Goal: Task Accomplishment & Management: Complete application form

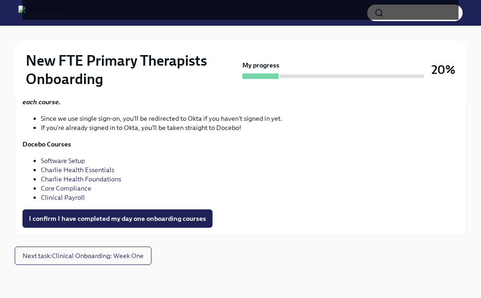
scroll to position [1385, 0]
click at [114, 222] on span "I confirm I have completed my day one onboarding courses" at bounding box center [117, 218] width 177 height 9
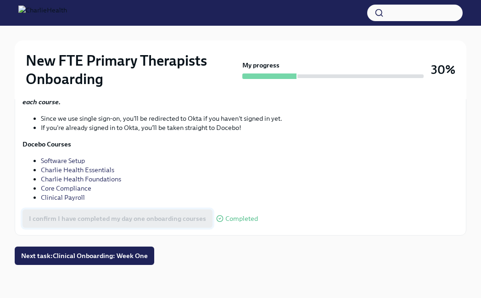
scroll to position [1496, 0]
click at [105, 257] on span "Next task : Clinical Onboarding: Week One" at bounding box center [84, 255] width 127 height 9
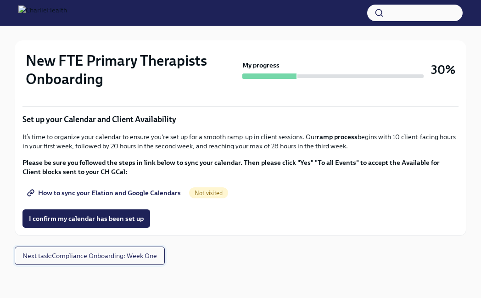
scroll to position [1392, 0]
click at [125, 195] on span "How to sync your Elation and Google Calendars" at bounding box center [105, 192] width 152 height 9
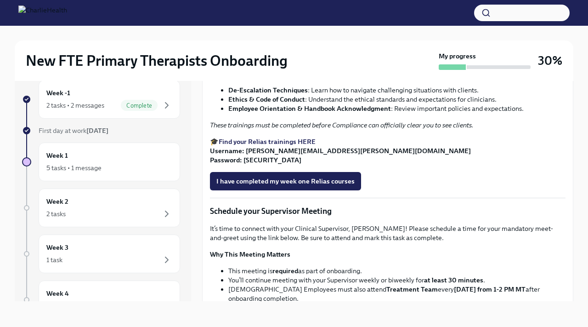
scroll to position [505, 0]
click at [259, 94] on strong "De-Escalation Techniques" at bounding box center [267, 89] width 79 height 8
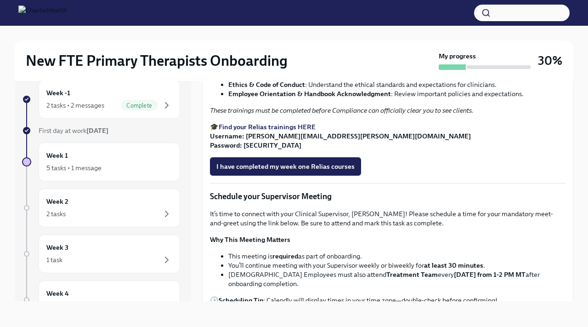
scroll to position [521, 0]
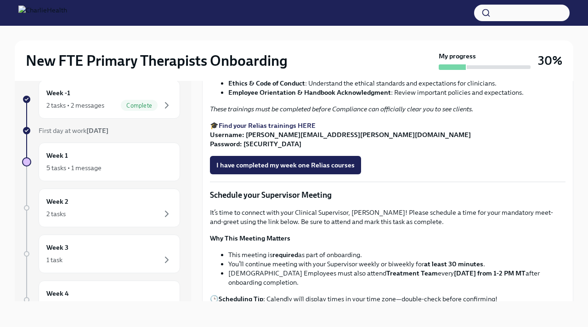
click at [260, 130] on strong "Find your Relias trainings HERE" at bounding box center [267, 125] width 97 height 8
drag, startPoint x: 245, startPoint y: 256, endPoint x: 341, endPoint y: 254, distance: 96.5
click at [341, 148] on strong "Username: shakira.trice@charliehealth.com Password: ch1234" at bounding box center [340, 138] width 261 height 17
copy strong "shakira.trice@charliehealth.com"
drag, startPoint x: 263, startPoint y: 265, endPoint x: 243, endPoint y: 264, distance: 20.3
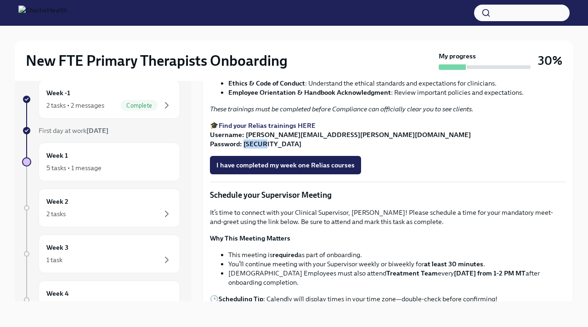
click at [243, 148] on strong "Username: shakira.trice@charliehealth.com Password: ch1234" at bounding box center [340, 138] width 261 height 17
copy strong "ch1234"
drag, startPoint x: 230, startPoint y: 213, endPoint x: 388, endPoint y: 215, distance: 158.5
click at [388, 96] on strong "Employee Orientation & Handbook Acknowledgment" at bounding box center [309, 92] width 163 height 8
copy strong "Employee Orientation & Handbook Acknowledgment"
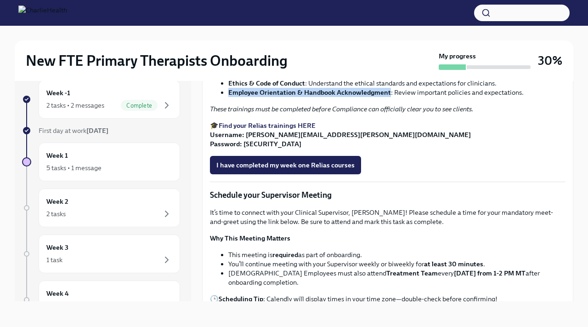
click at [301, 96] on strong "Employee Orientation & Handbook Acknowledgment" at bounding box center [309, 92] width 163 height 8
click at [304, 96] on strong "Employee Orientation & Handbook Acknowledgment" at bounding box center [309, 92] width 163 height 8
drag, startPoint x: 303, startPoint y: 214, endPoint x: 389, endPoint y: 215, distance: 85.9
click at [389, 97] on li "Employee Orientation & Handbook Acknowledgment : Review important policies and …" at bounding box center [396, 92] width 337 height 9
copy strong "Handbook Acknowledgment"
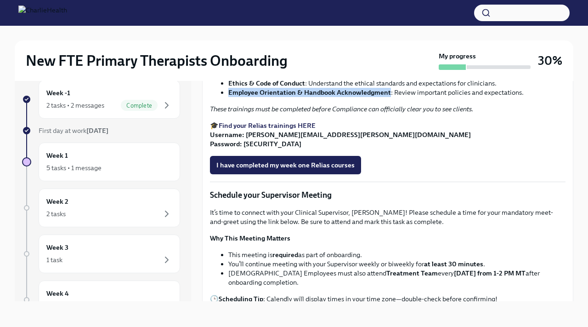
drag, startPoint x: 230, startPoint y: 216, endPoint x: 389, endPoint y: 214, distance: 158.9
click at [389, 97] on li "Employee Orientation & Handbook Acknowledgment : Review important policies and …" at bounding box center [396, 92] width 337 height 9
copy strong "Employee Orientation & Handbook Acknowledgment"
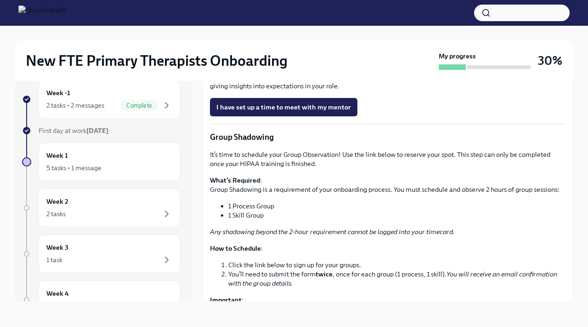
scroll to position [899, 0]
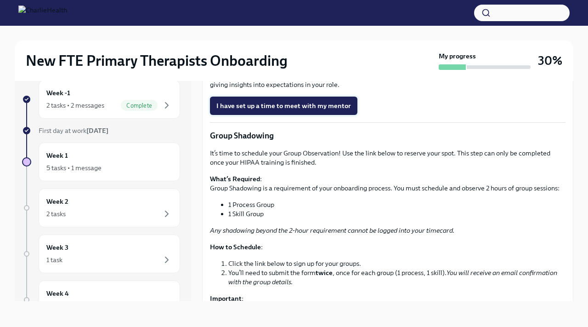
click at [249, 110] on span "I have set up a time to meet with my mentor" at bounding box center [283, 105] width 135 height 9
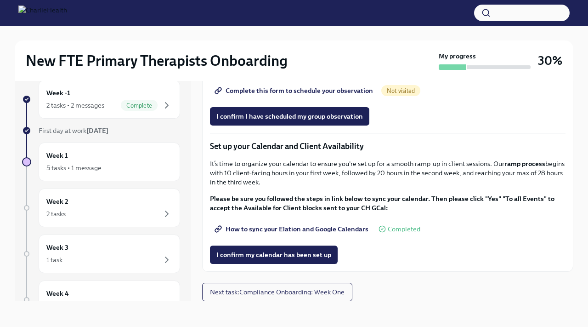
scroll to position [1242, 0]
click at [281, 69] on span "Group Observation Instructions" at bounding box center [269, 64] width 106 height 9
click at [345, 95] on span "Complete this form to schedule your observation" at bounding box center [294, 90] width 157 height 9
click at [236, 121] on span "I confirm I have scheduled my group observation" at bounding box center [289, 116] width 147 height 9
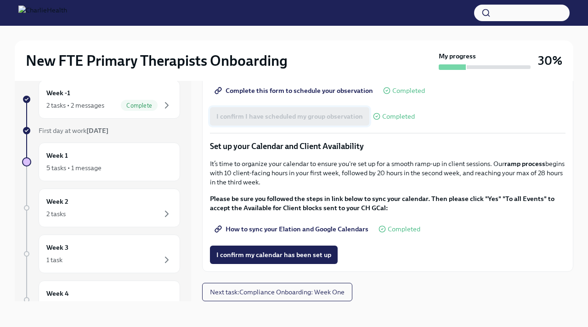
scroll to position [1291, 0]
click at [254, 252] on span "I confirm my calendar has been set up" at bounding box center [273, 254] width 115 height 9
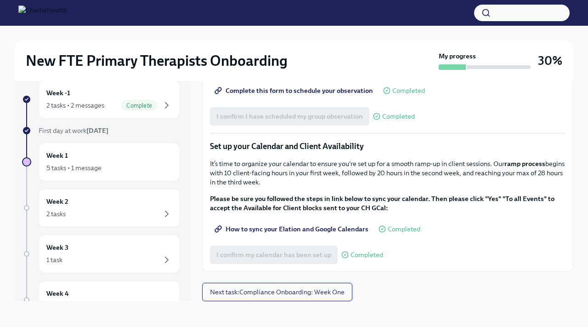
click at [258, 291] on span "Next task : Compliance Onboarding: Week One" at bounding box center [277, 291] width 135 height 9
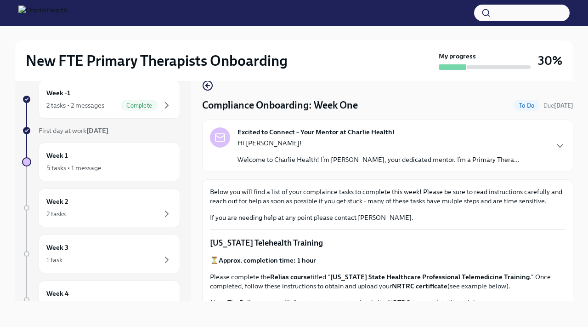
click at [313, 164] on div "Excited to Connect – Your Mentor at Charlie Health! Hi Shakira! Welcome to Char…" at bounding box center [387, 145] width 371 height 52
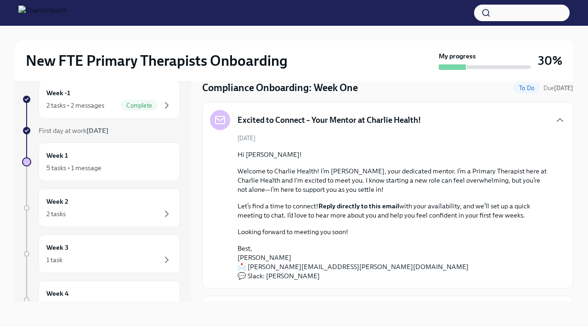
scroll to position [18, 0]
click at [481, 114] on icon "button" at bounding box center [559, 119] width 11 height 11
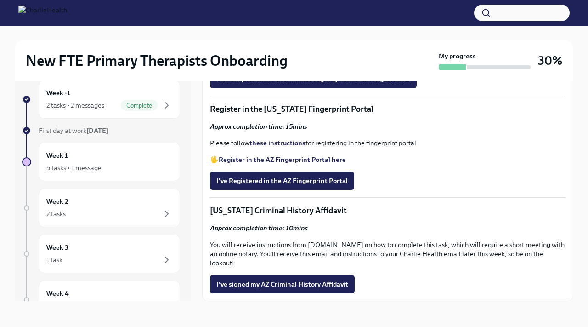
scroll to position [1160, 0]
click at [287, 163] on strong "Register in the AZ Fingerprint Portal here" at bounding box center [282, 159] width 127 height 8
click at [263, 147] on strong "these instructions" at bounding box center [277, 143] width 56 height 8
click at [265, 163] on strong "Register in the AZ Fingerprint Portal here" at bounding box center [282, 159] width 127 height 8
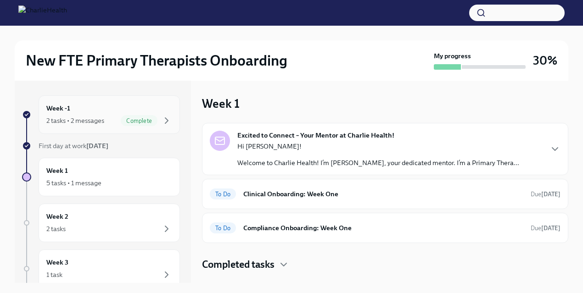
click at [153, 113] on div "Week -1 2 tasks • 2 messages Complete" at bounding box center [109, 114] width 126 height 23
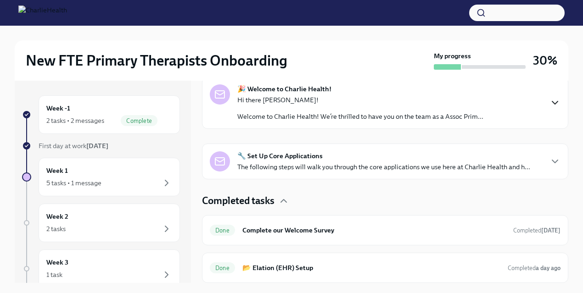
click at [288, 100] on icon "button" at bounding box center [555, 102] width 11 height 11
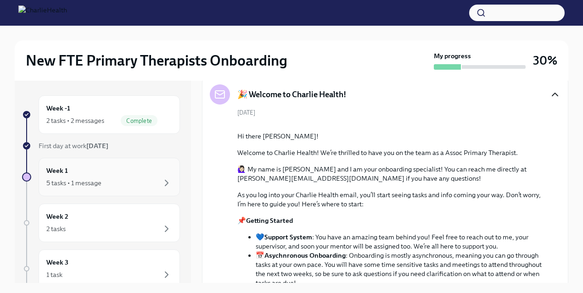
click at [128, 173] on div "Week 1 5 tasks • 1 message" at bounding box center [109, 177] width 126 height 23
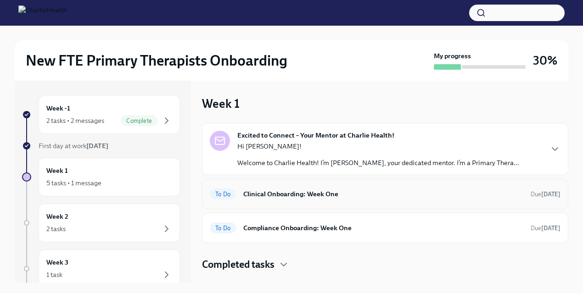
click at [288, 189] on h6 "Clinical Onboarding: Week One" at bounding box center [383, 194] width 280 height 10
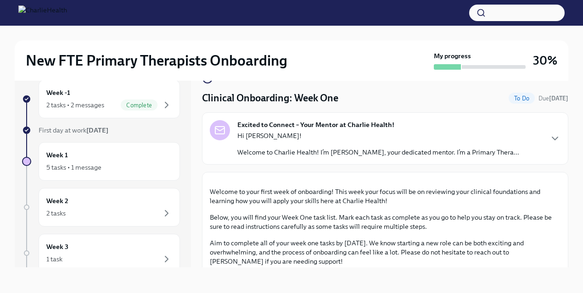
scroll to position [1, 0]
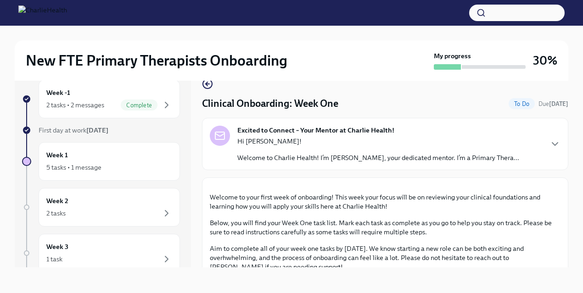
click at [288, 144] on p "Hi [PERSON_NAME]!" at bounding box center [378, 141] width 282 height 9
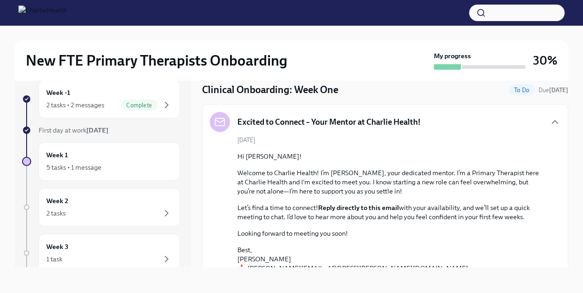
scroll to position [0, 0]
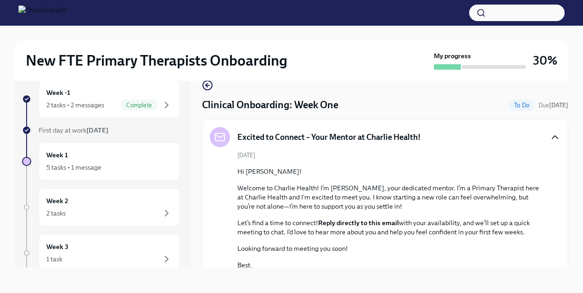
click at [288, 136] on icon "button" at bounding box center [555, 137] width 6 height 3
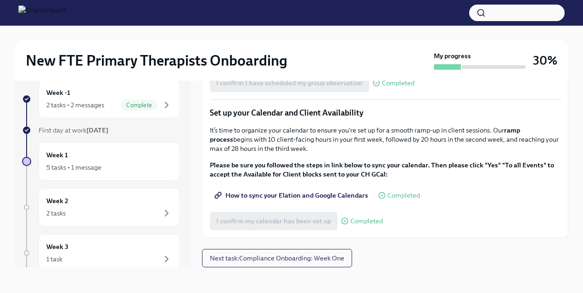
scroll to position [1331, 0]
click at [288, 254] on span "Next task : Compliance Onboarding: Week One" at bounding box center [277, 258] width 135 height 9
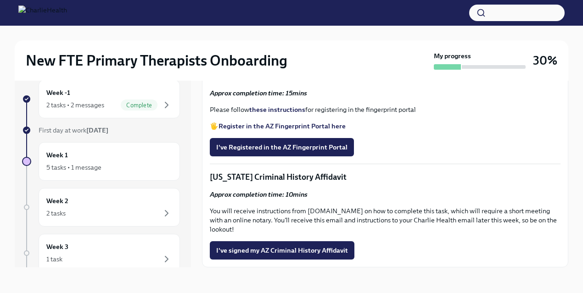
scroll to position [1189, 0]
click at [288, 152] on span "I've Registered in the AZ Fingerprint Portal" at bounding box center [281, 147] width 131 height 9
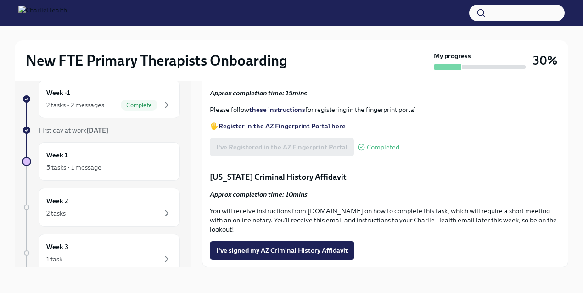
scroll to position [1165, 0]
click at [134, 217] on div "2 tasks" at bounding box center [109, 213] width 126 height 11
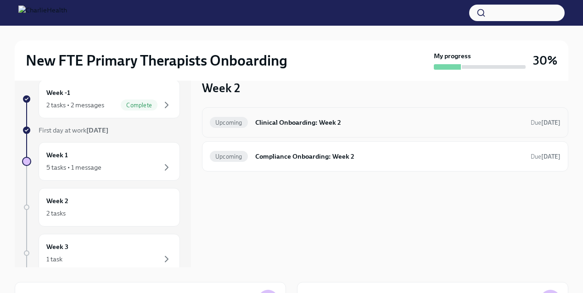
click at [288, 121] on h6 "Clinical Onboarding: Week 2" at bounding box center [389, 123] width 268 height 10
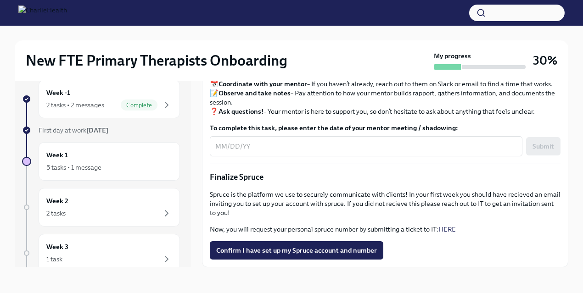
scroll to position [986, 0]
click at [281, 253] on span "Confirm I have set up my Spruce account and number" at bounding box center [296, 250] width 161 height 9
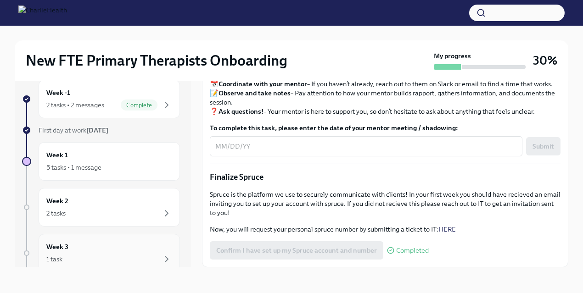
click at [146, 252] on div "Week 3 1 task" at bounding box center [109, 253] width 126 height 23
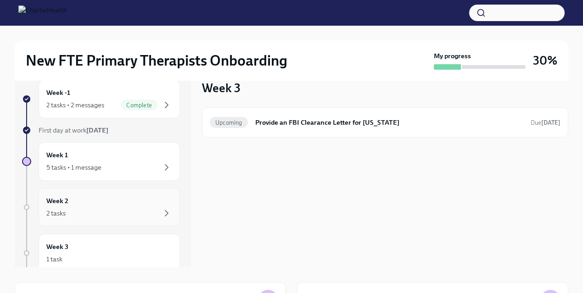
click at [142, 212] on div "2 tasks" at bounding box center [109, 213] width 126 height 11
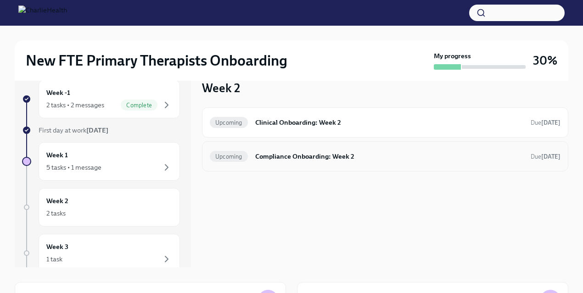
click at [288, 157] on h6 "Compliance Onboarding: Week 2" at bounding box center [389, 157] width 268 height 10
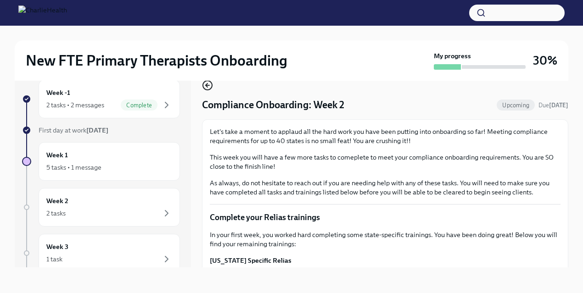
click at [207, 84] on icon "button" at bounding box center [207, 86] width 2 height 4
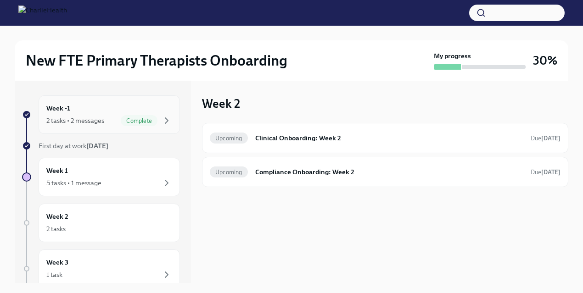
click at [151, 118] on span "Complete" at bounding box center [139, 121] width 37 height 7
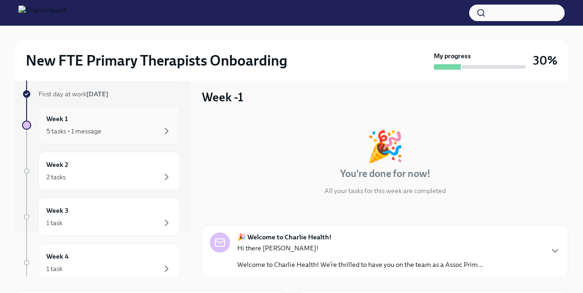
click at [133, 132] on div "5 tasks • 1 message" at bounding box center [109, 131] width 126 height 11
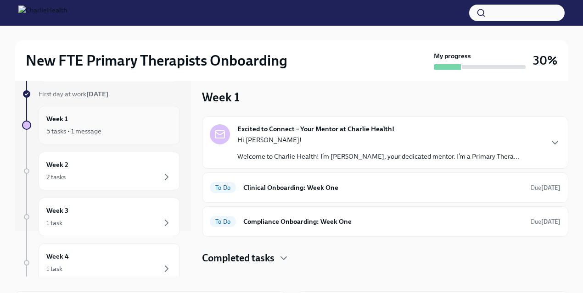
click at [133, 132] on div "5 tasks • 1 message" at bounding box center [109, 131] width 126 height 11
